Goal: Task Accomplishment & Management: Manage account settings

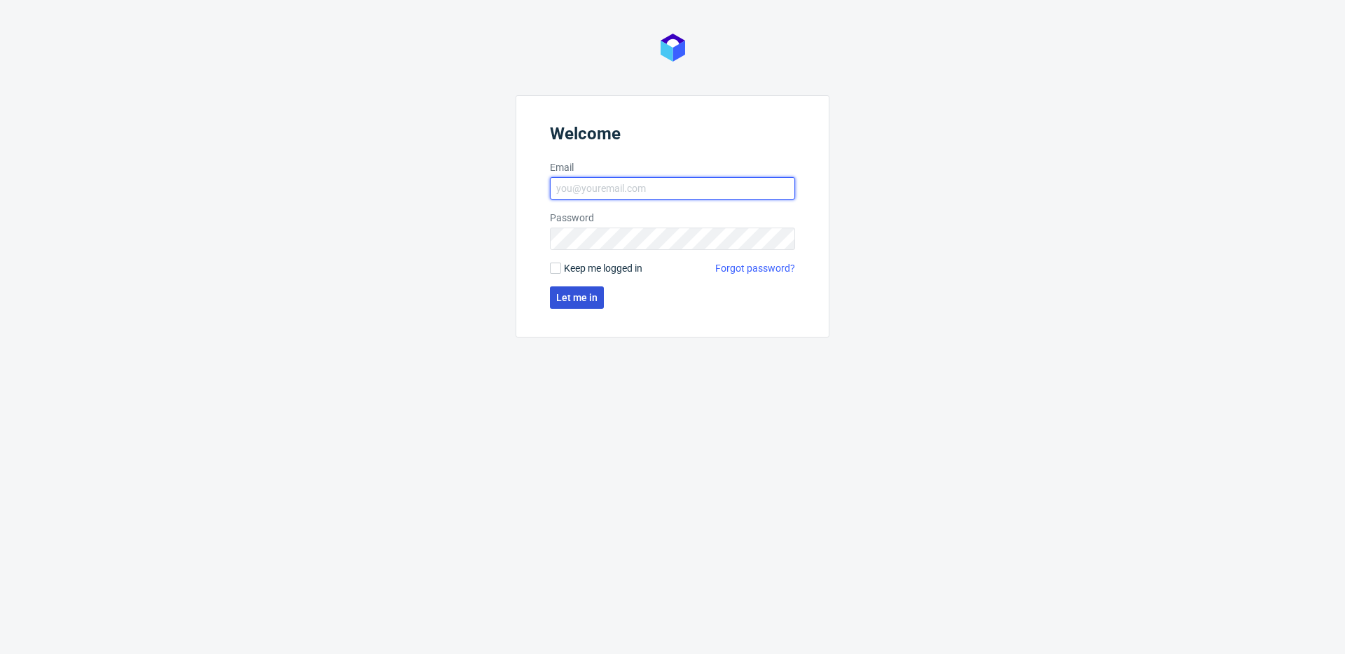
type input "[PERSON_NAME][EMAIL_ADDRESS][PERSON_NAME][DOMAIN_NAME]"
click at [579, 291] on button "Let me in" at bounding box center [577, 297] width 54 height 22
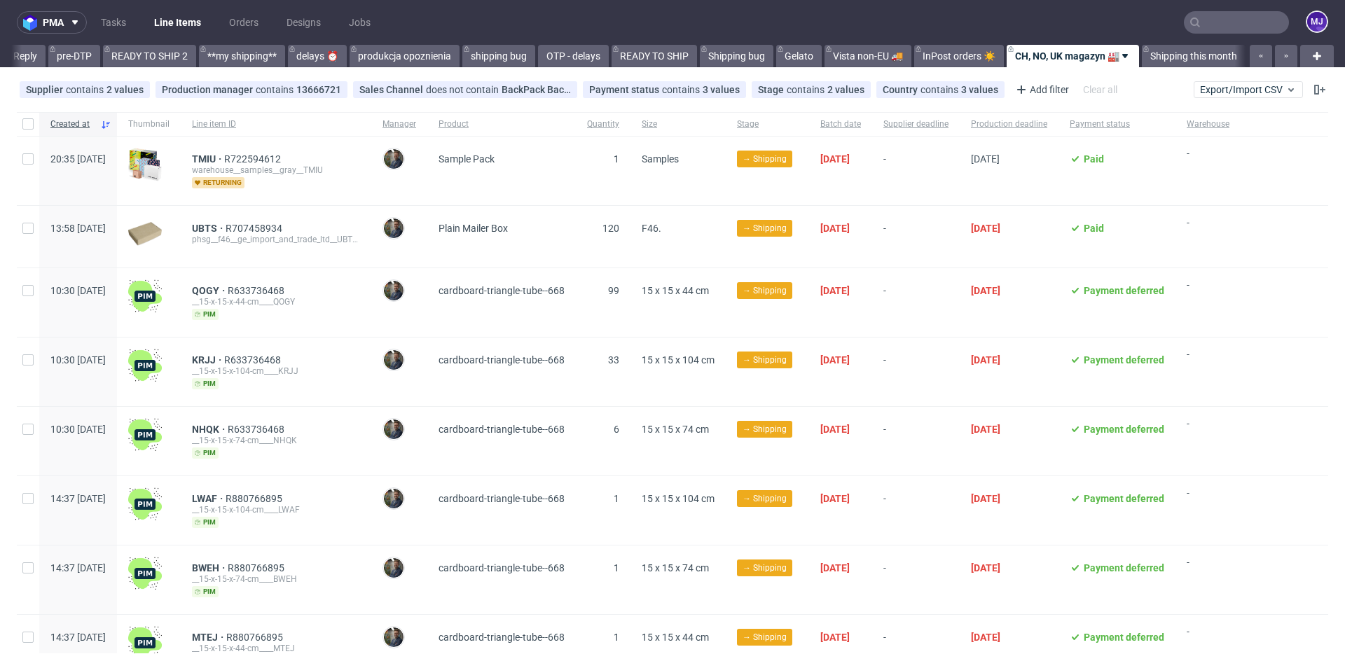
scroll to position [0, 2351]
click at [989, 89] on use at bounding box center [992, 90] width 6 height 6
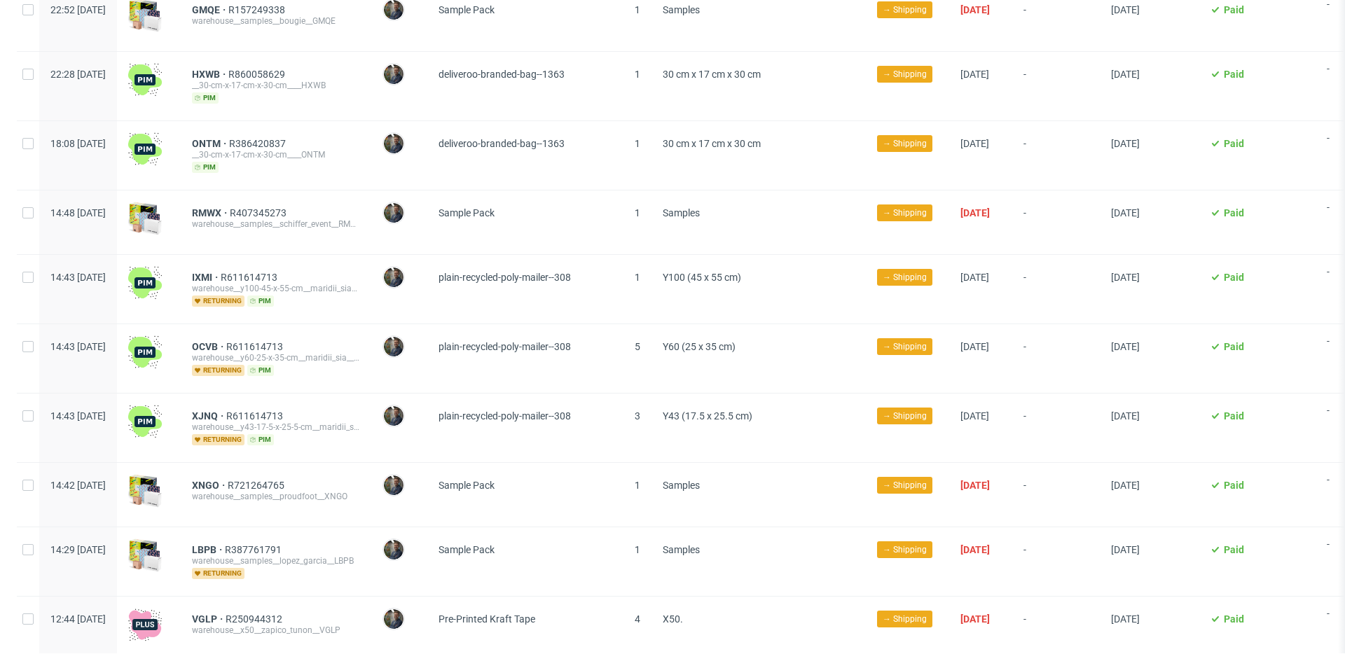
scroll to position [0, 0]
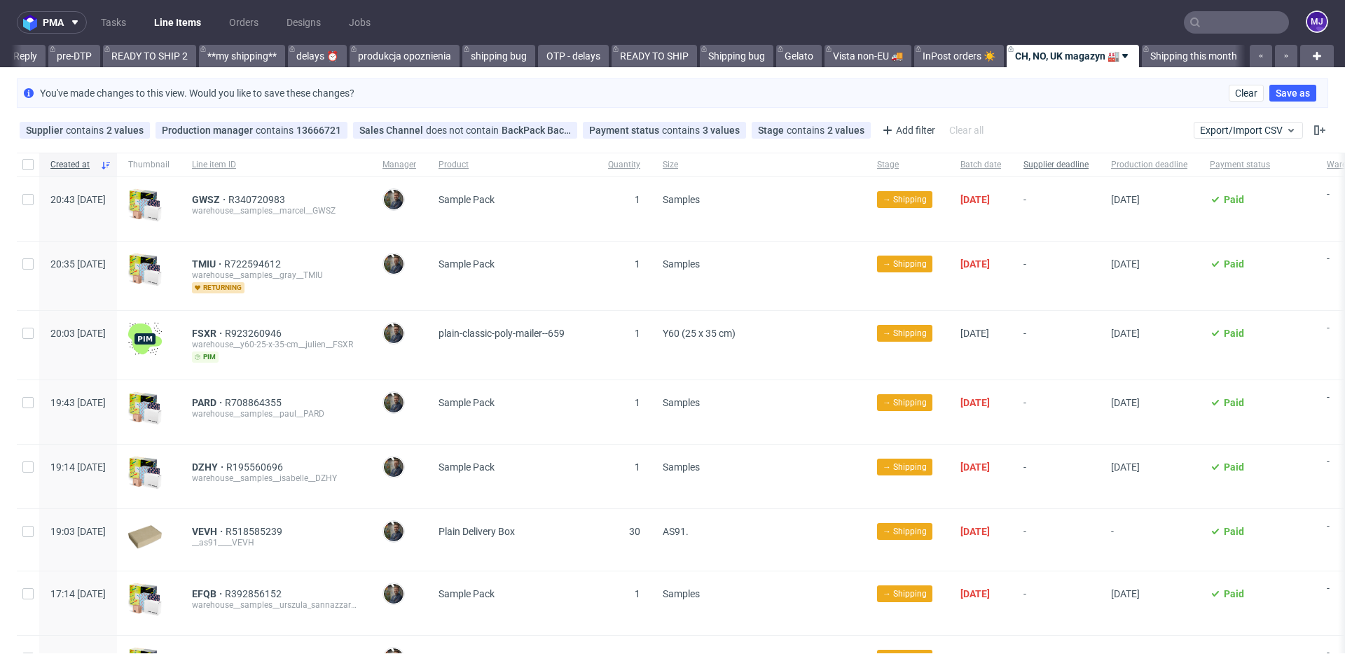
click at [1088, 161] on span "Supplier deadline" at bounding box center [1055, 165] width 65 height 12
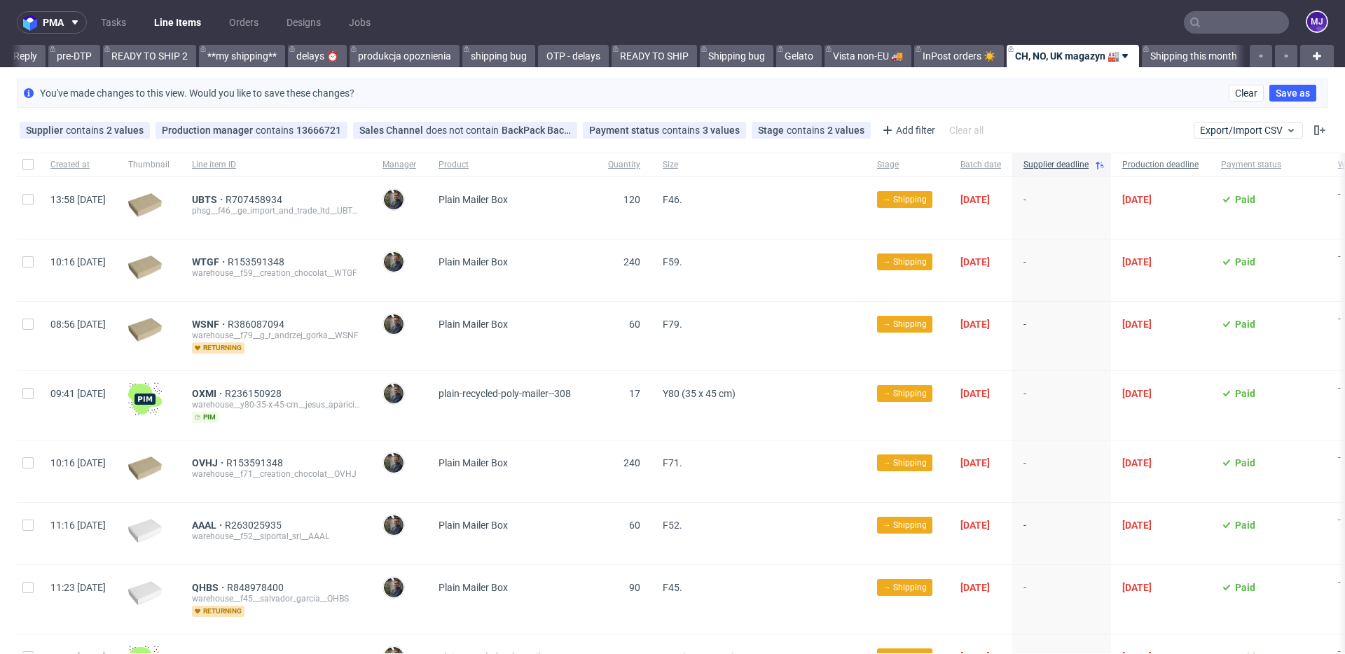
click at [1190, 164] on span "Production deadline" at bounding box center [1160, 165] width 76 height 12
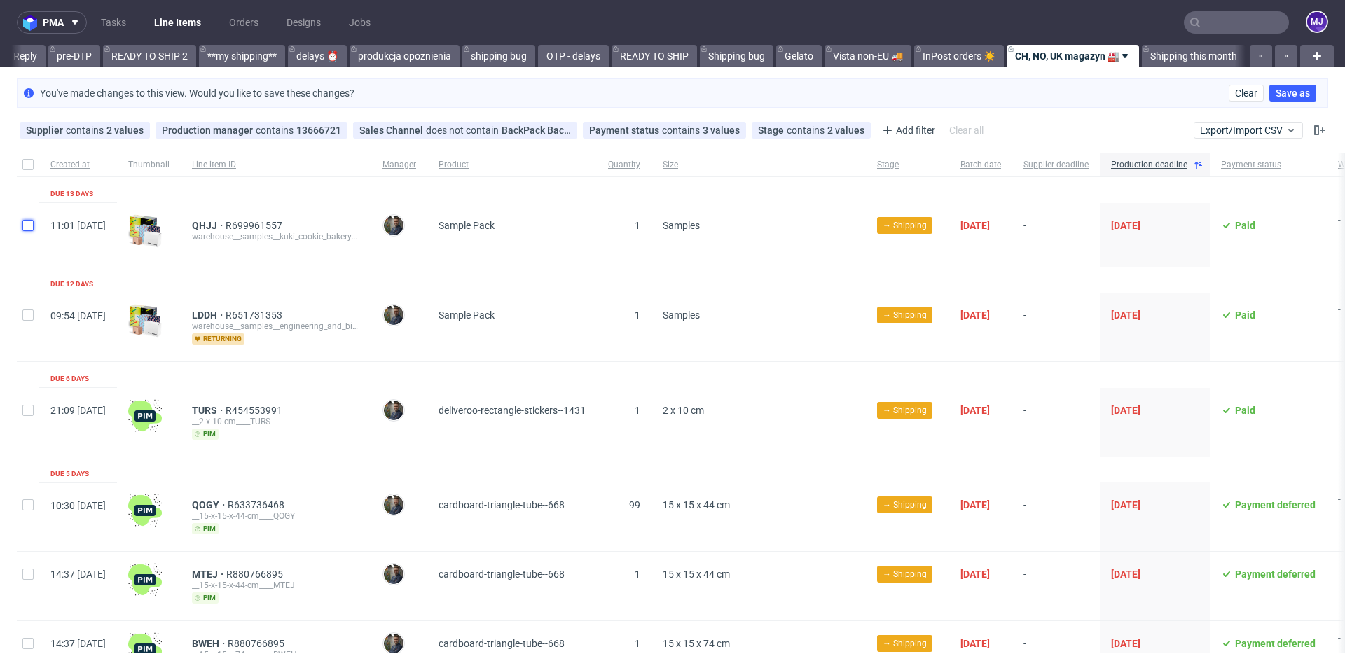
click at [29, 224] on input "checkbox" at bounding box center [27, 225] width 11 height 11
checkbox input "true"
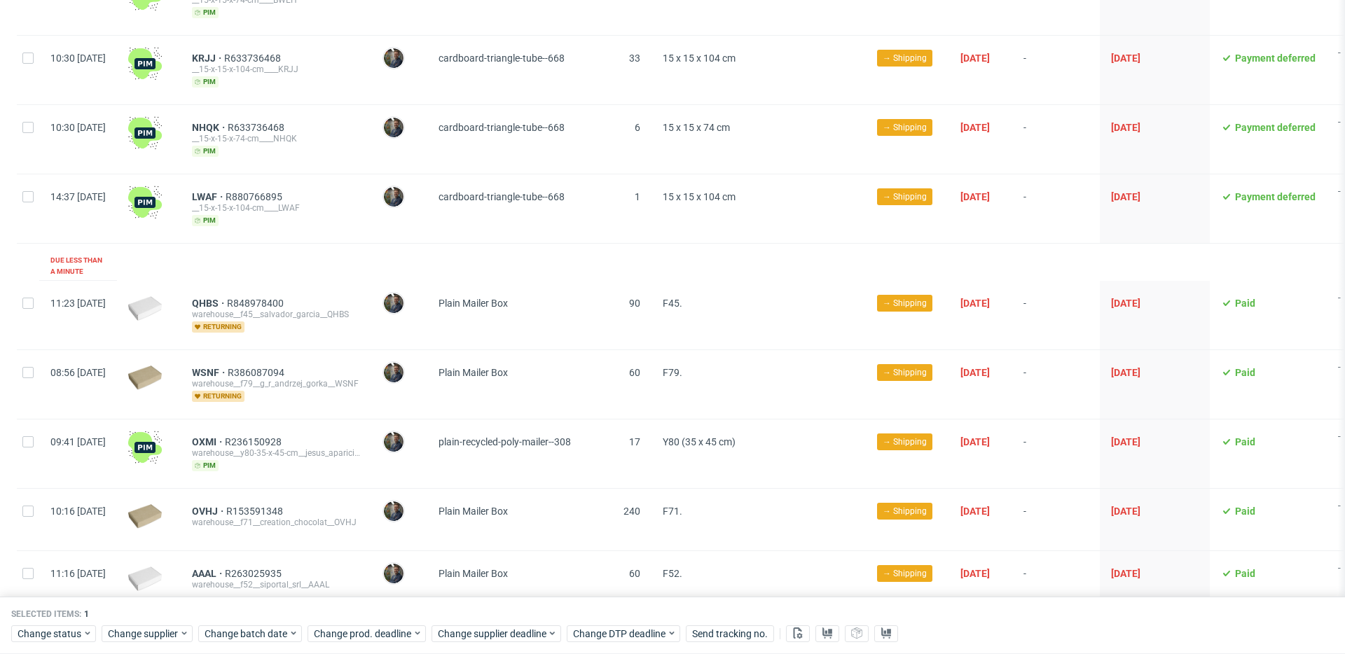
scroll to position [654, 0]
click at [29, 194] on input "checkbox" at bounding box center [27, 197] width 11 height 11
checkbox input "true"
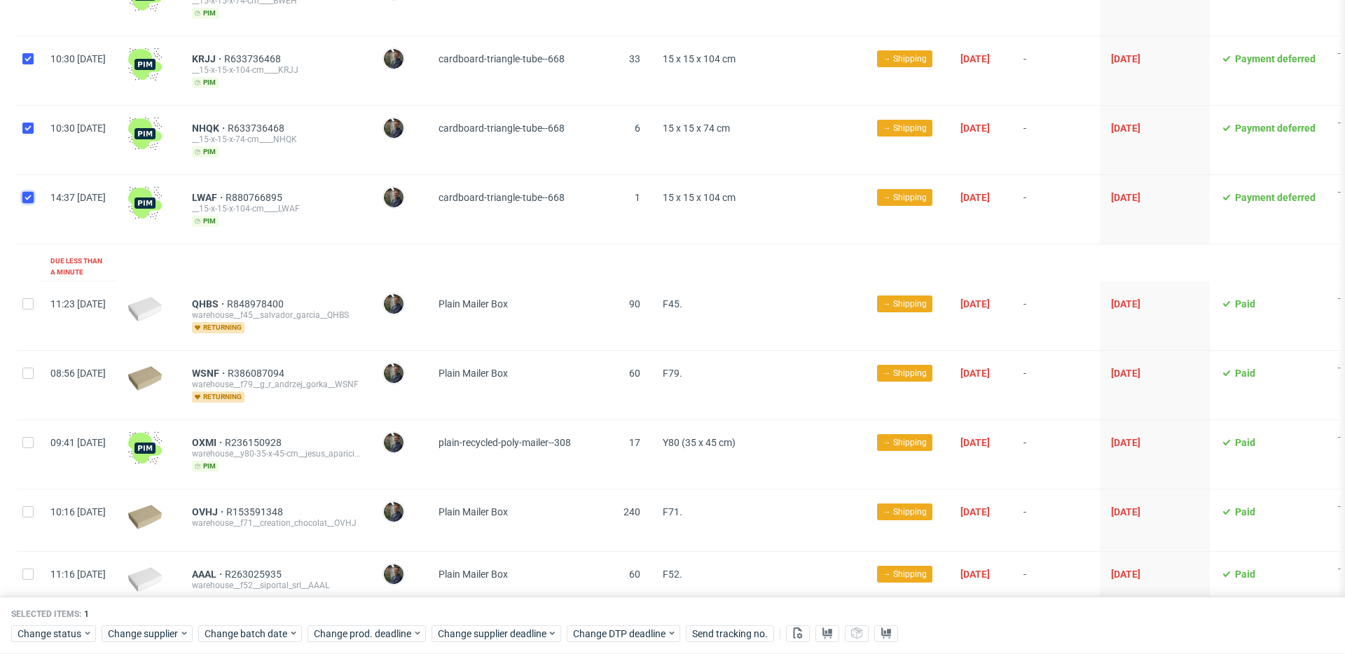
checkbox input "true"
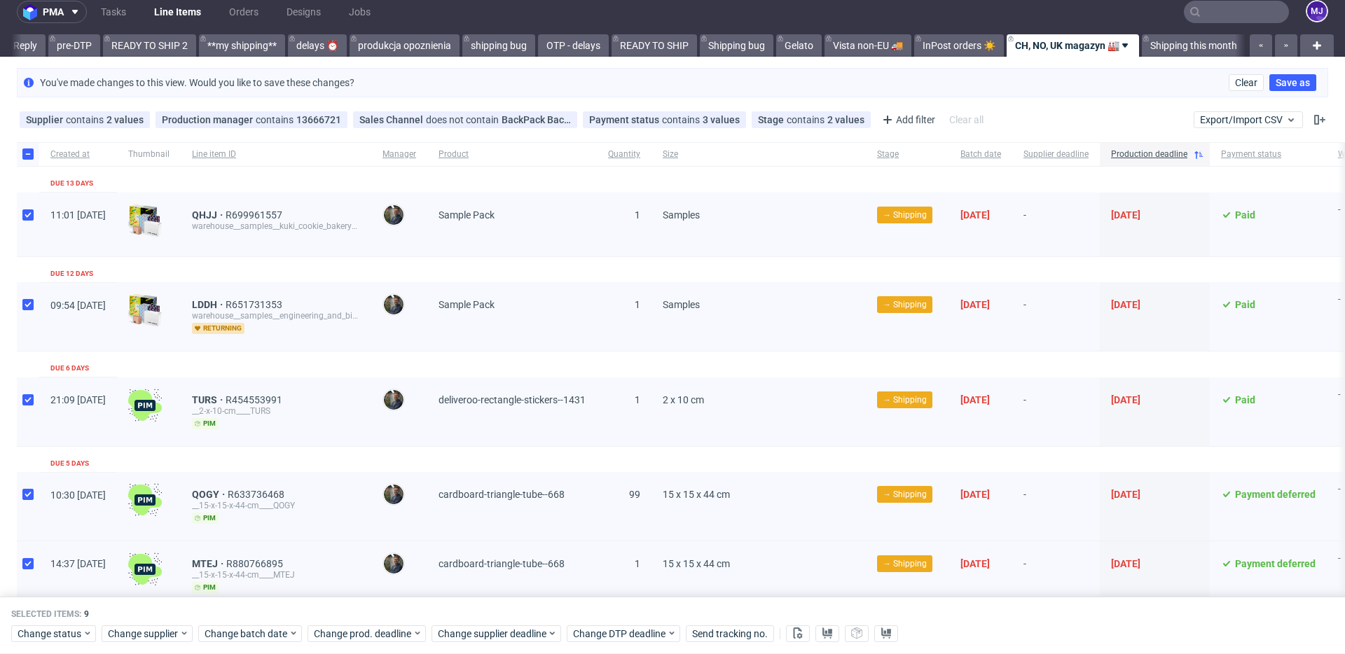
scroll to position [0, 0]
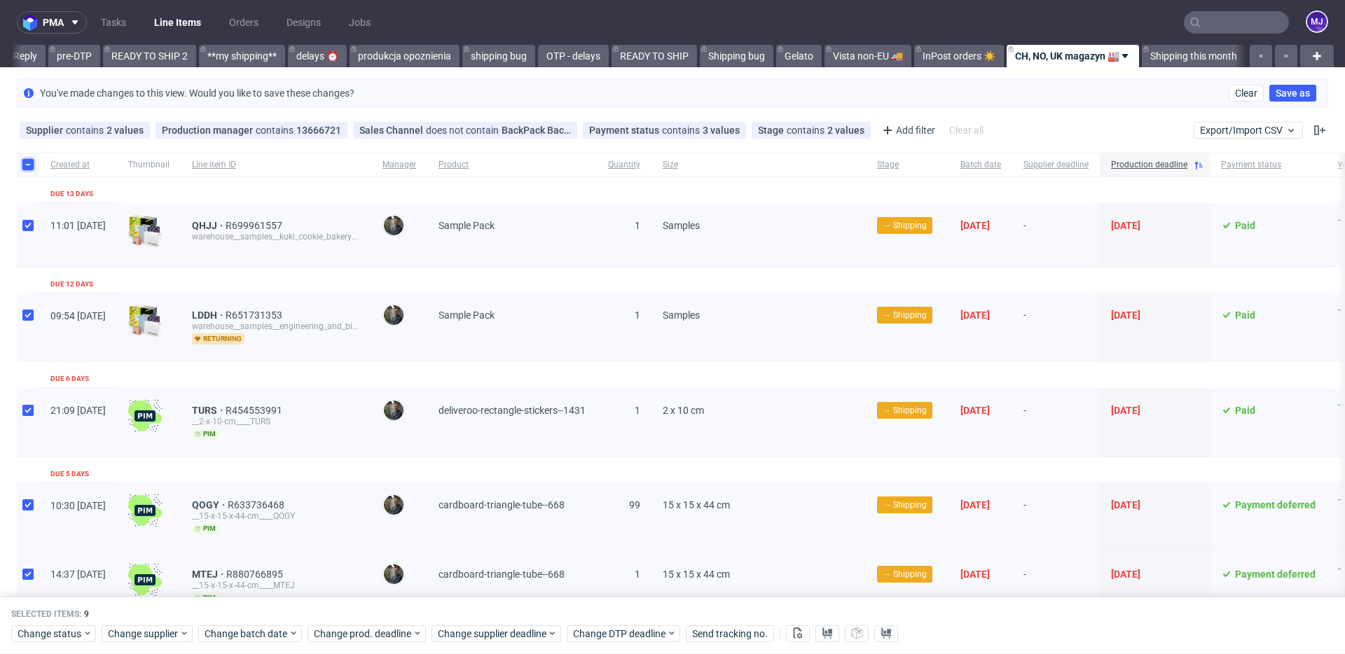
click at [29, 167] on input "checkbox" at bounding box center [27, 164] width 11 height 11
checkbox input "false"
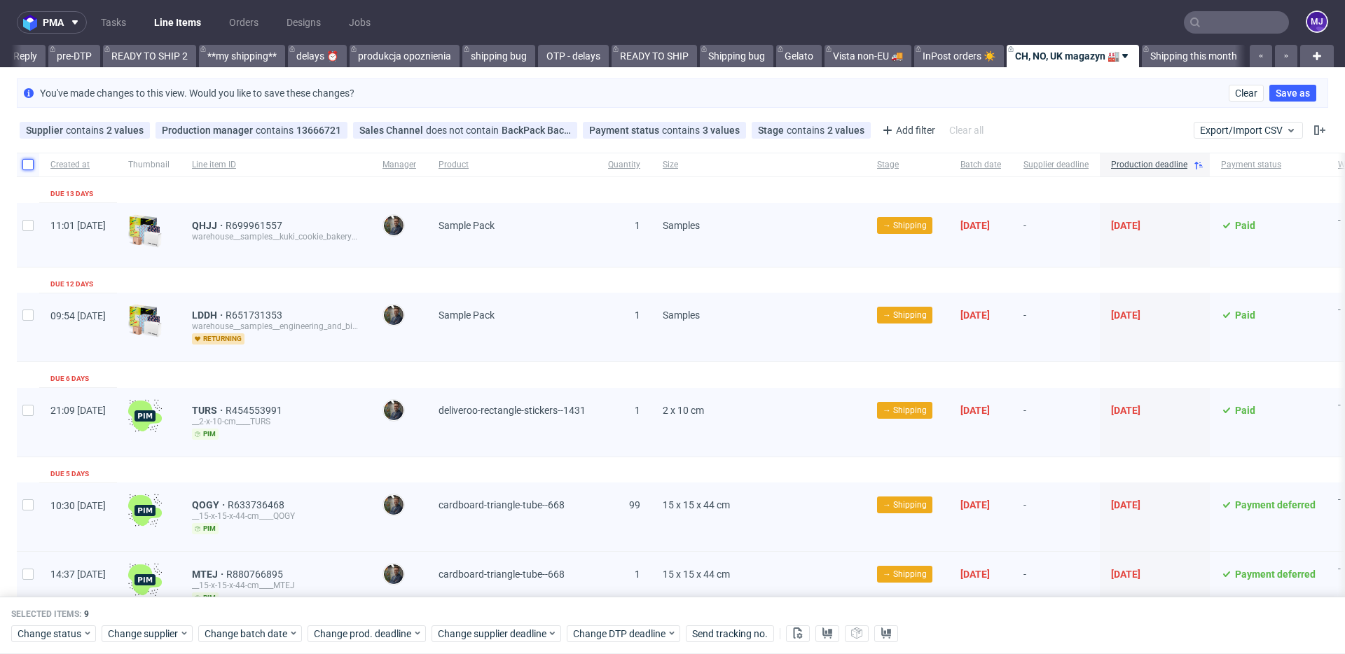
checkbox input "false"
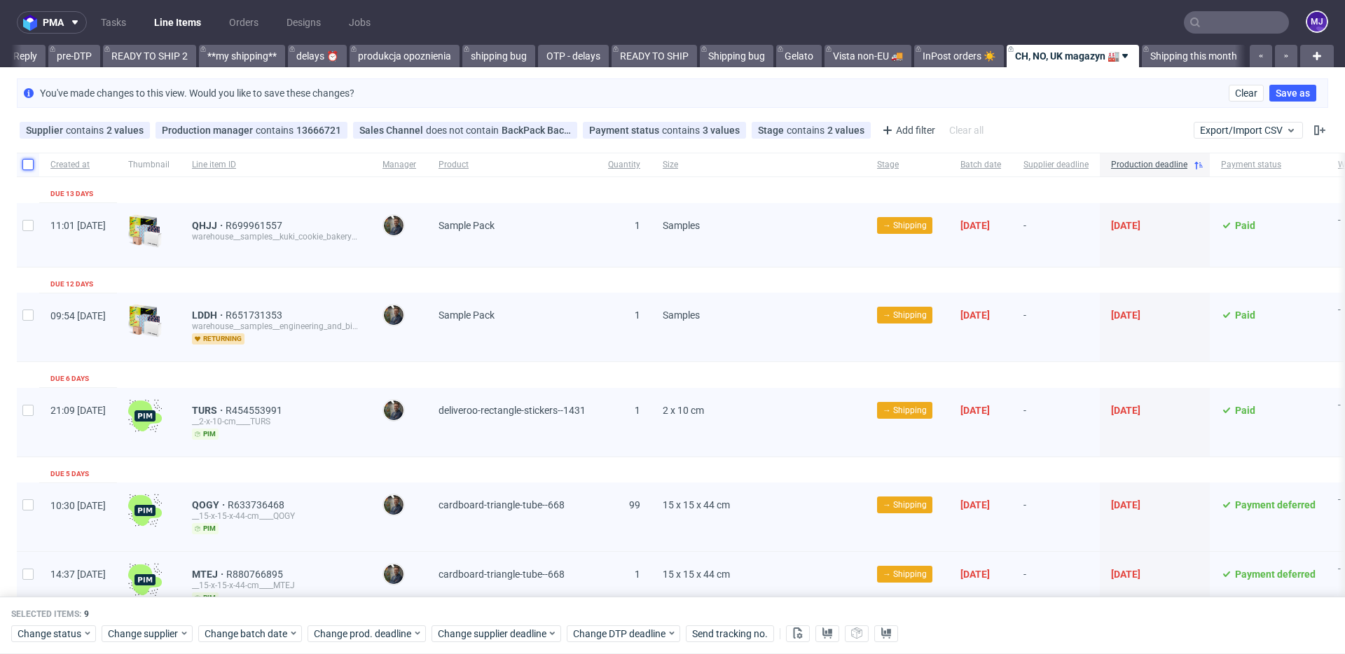
checkbox input "false"
